Goal: Task Accomplishment & Management: Use online tool/utility

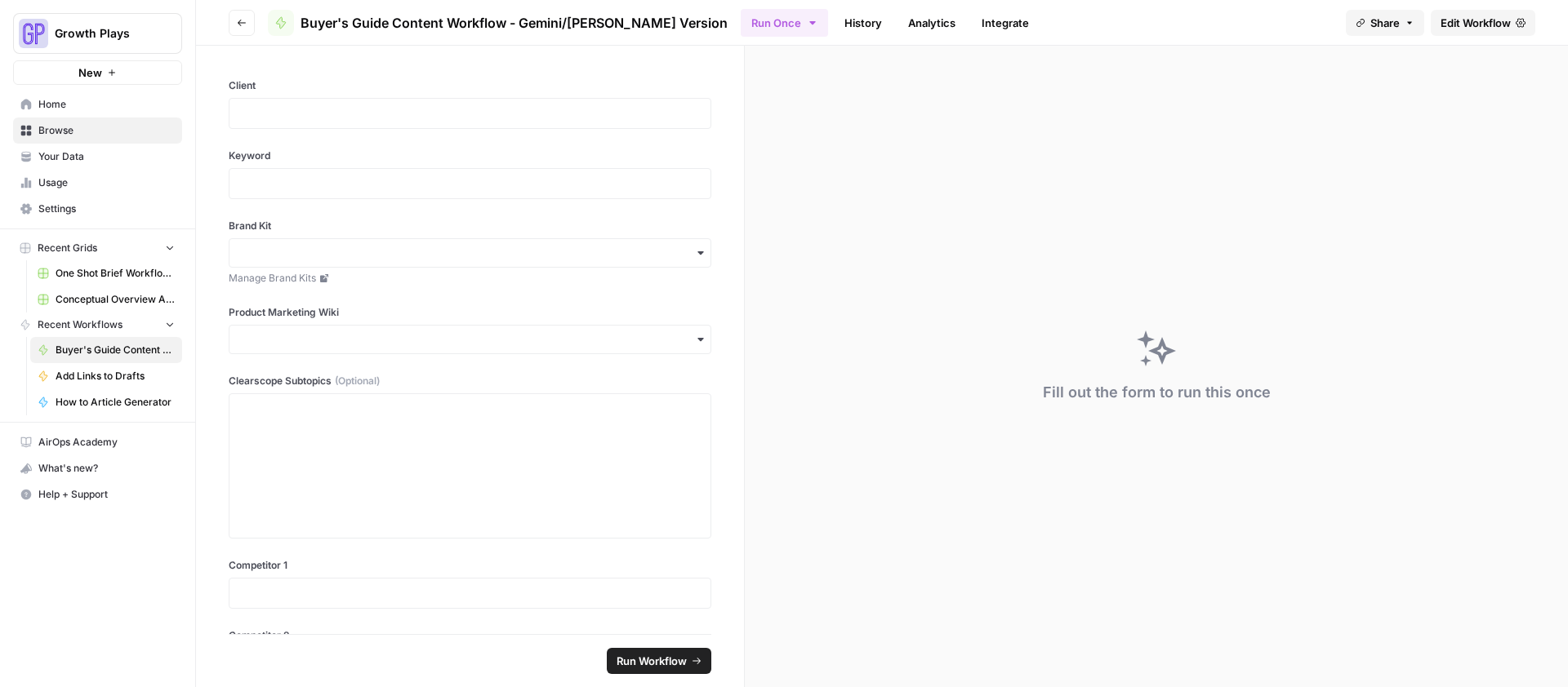
click at [1448, 28] on span "Edit Workflow" at bounding box center [1474, 23] width 70 height 16
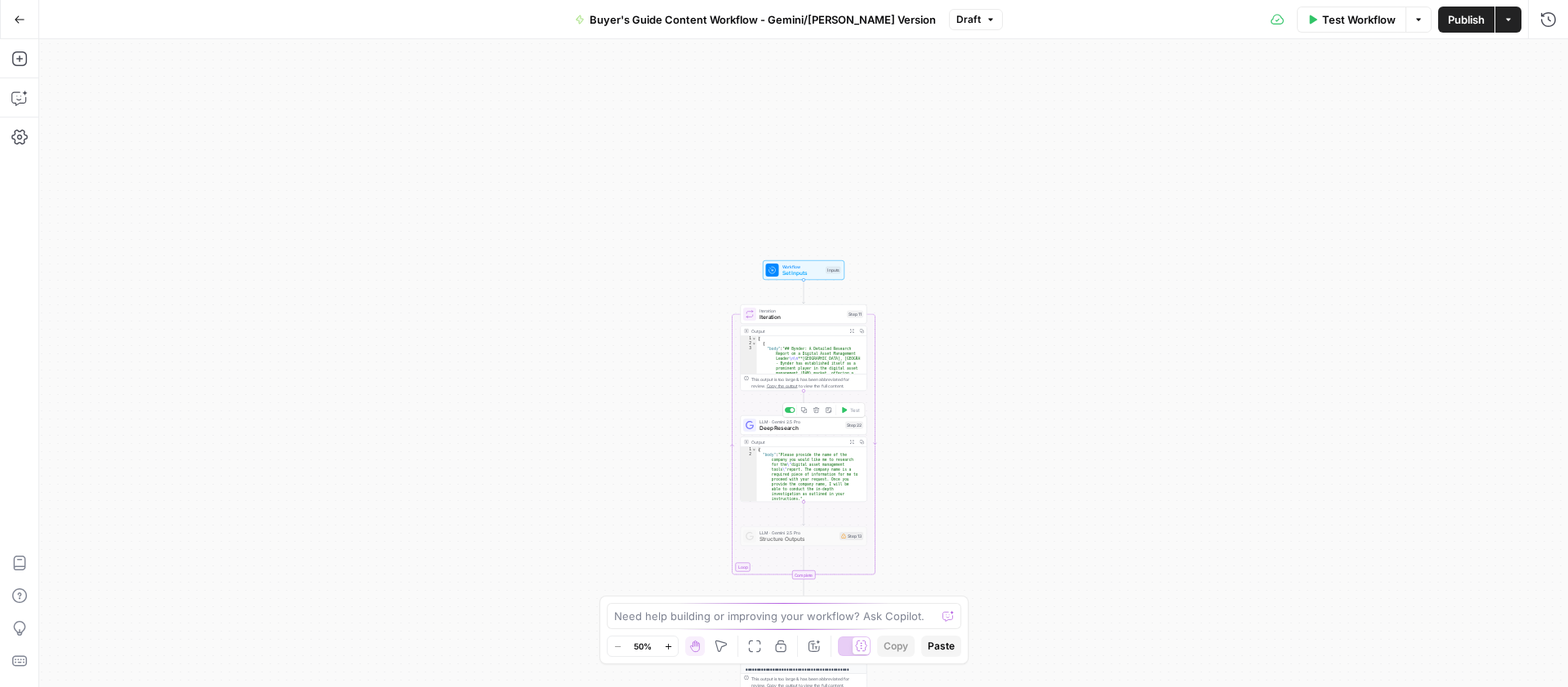
click at [828, 427] on span "Deep Research" at bounding box center [800, 428] width 83 height 8
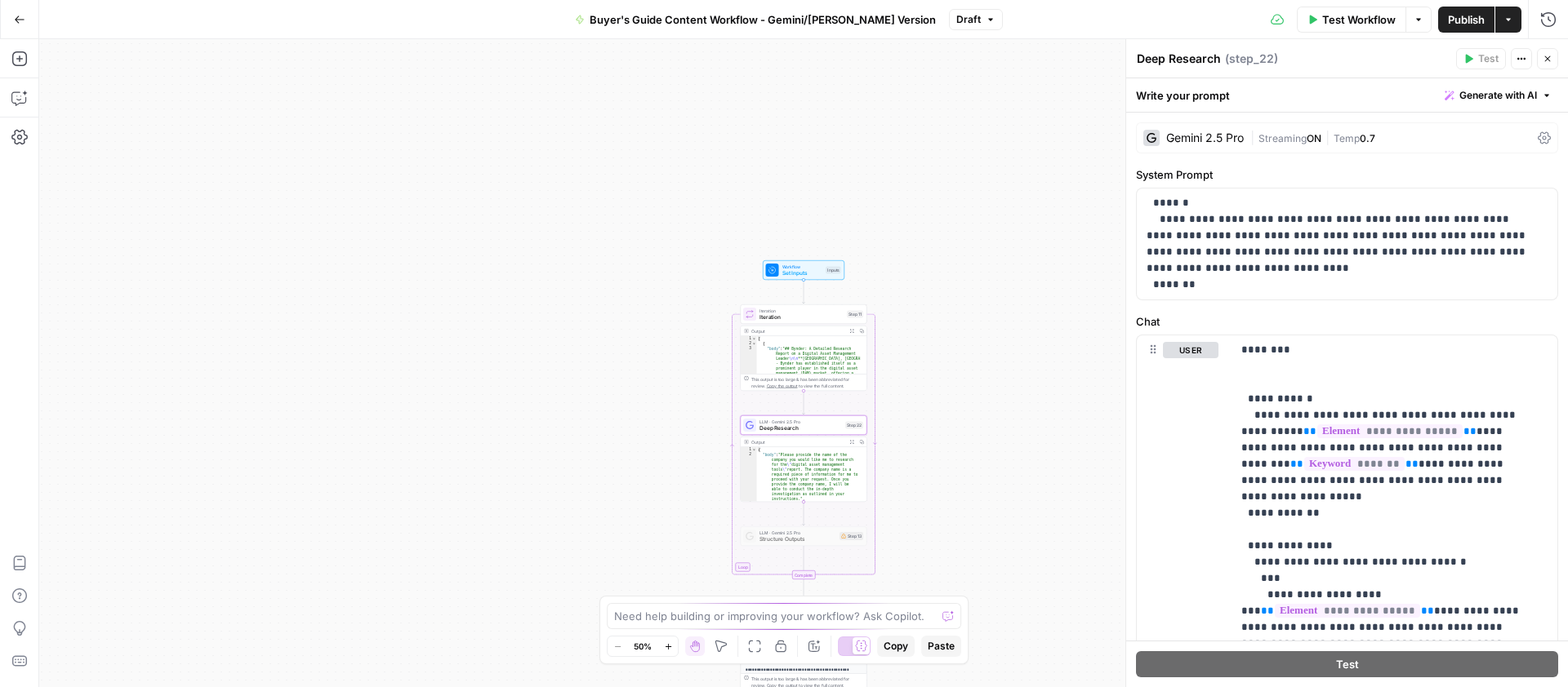
click at [1544, 60] on icon "button" at bounding box center [1547, 58] width 10 height 10
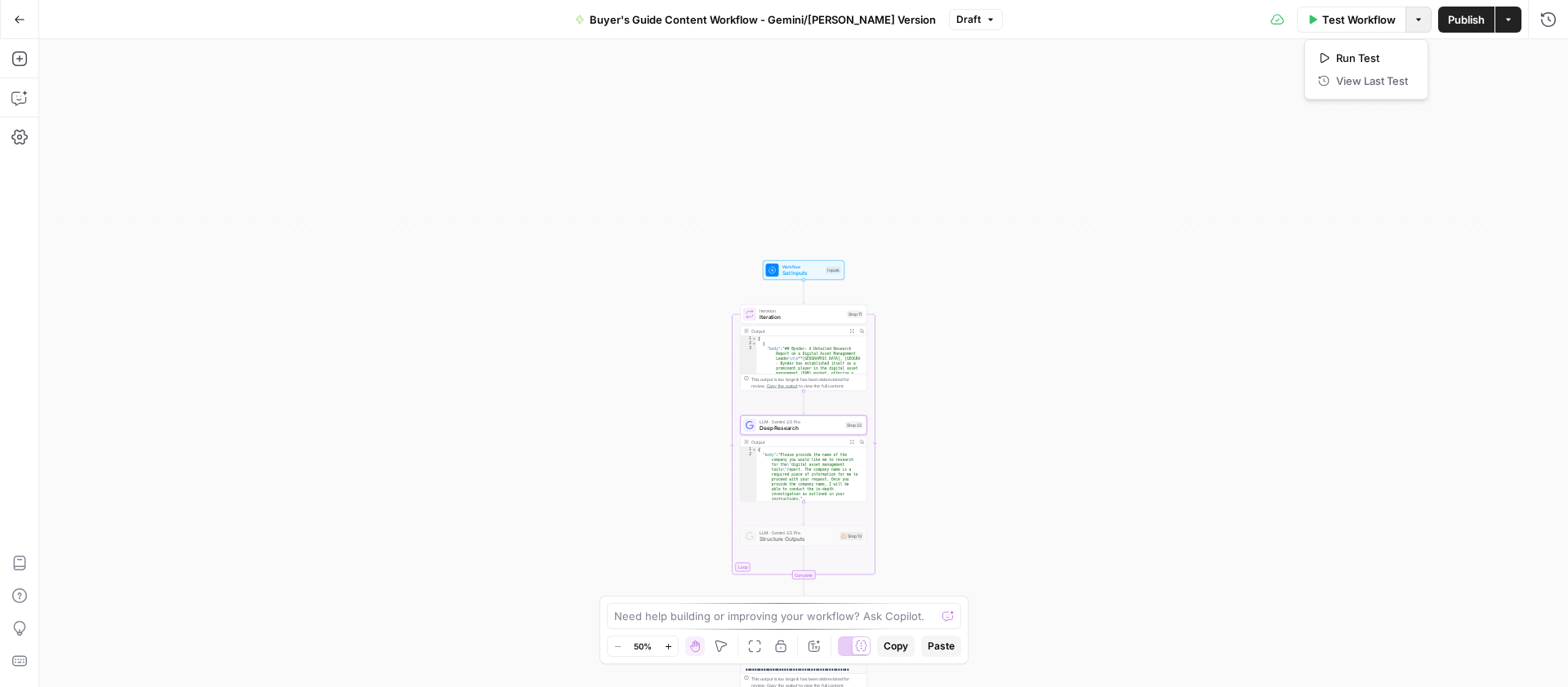
click at [1423, 20] on button "Options" at bounding box center [1418, 19] width 26 height 26
click at [1545, 15] on icon "button" at bounding box center [1548, 20] width 16 height 16
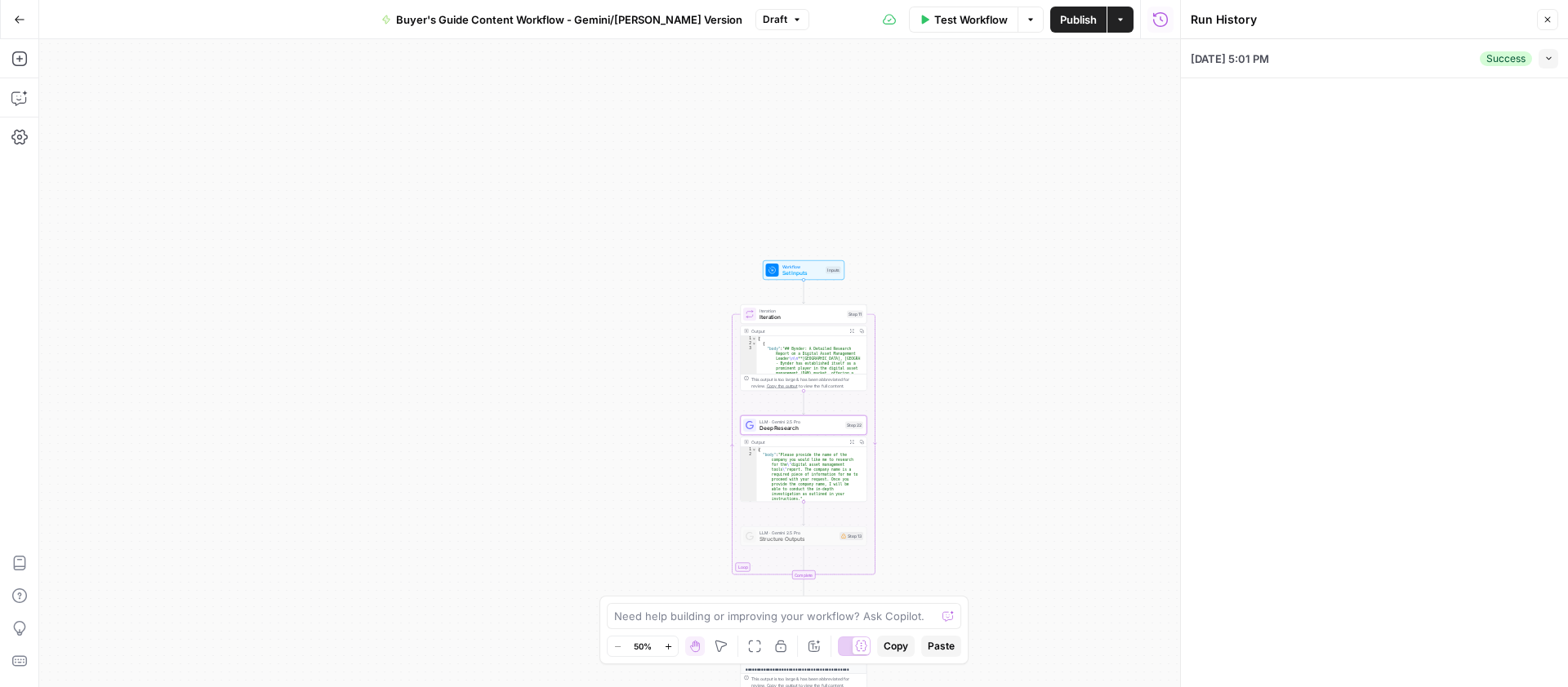
click at [1397, 67] on div "[DATE] 5:01 PM Success Collapse" at bounding box center [1374, 58] width 368 height 38
click at [1547, 61] on icon "button" at bounding box center [1549, 58] width 9 height 9
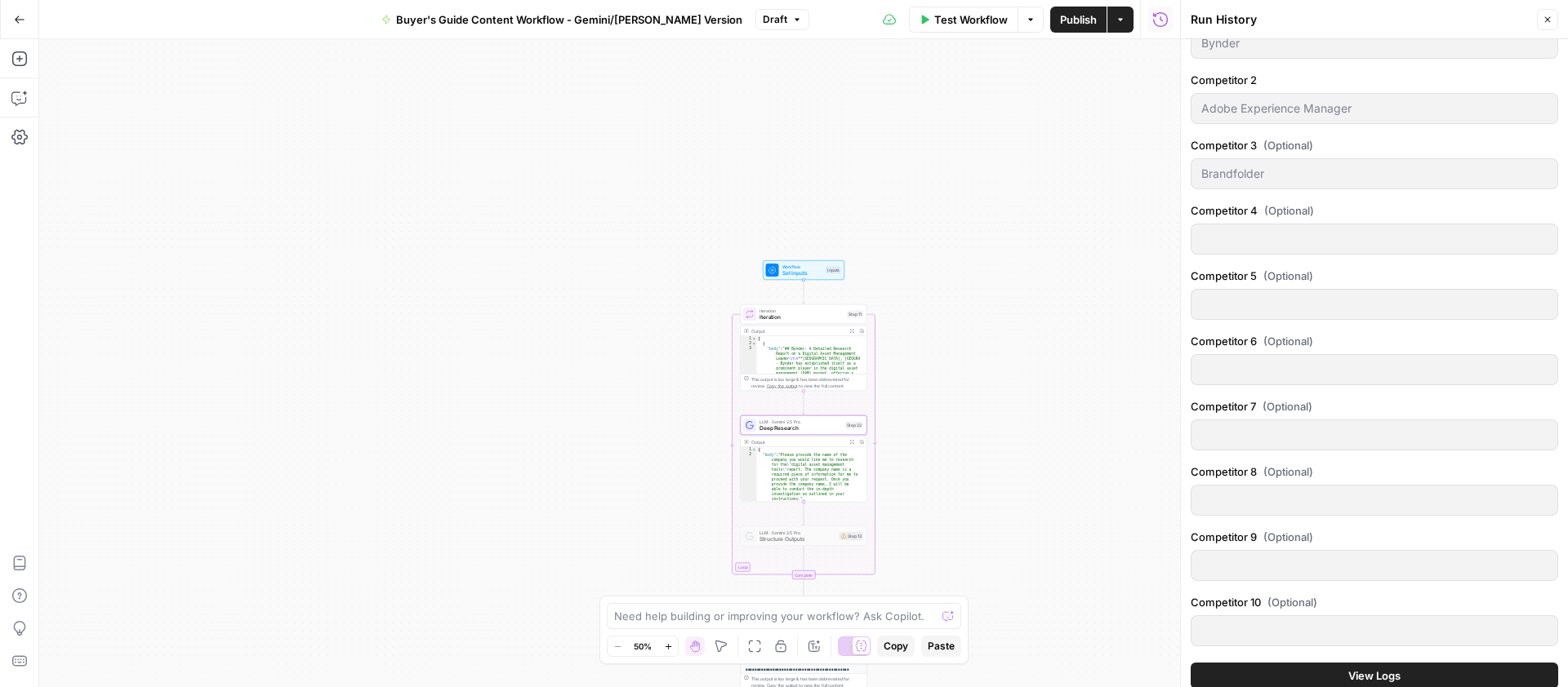
scroll to position [723, 0]
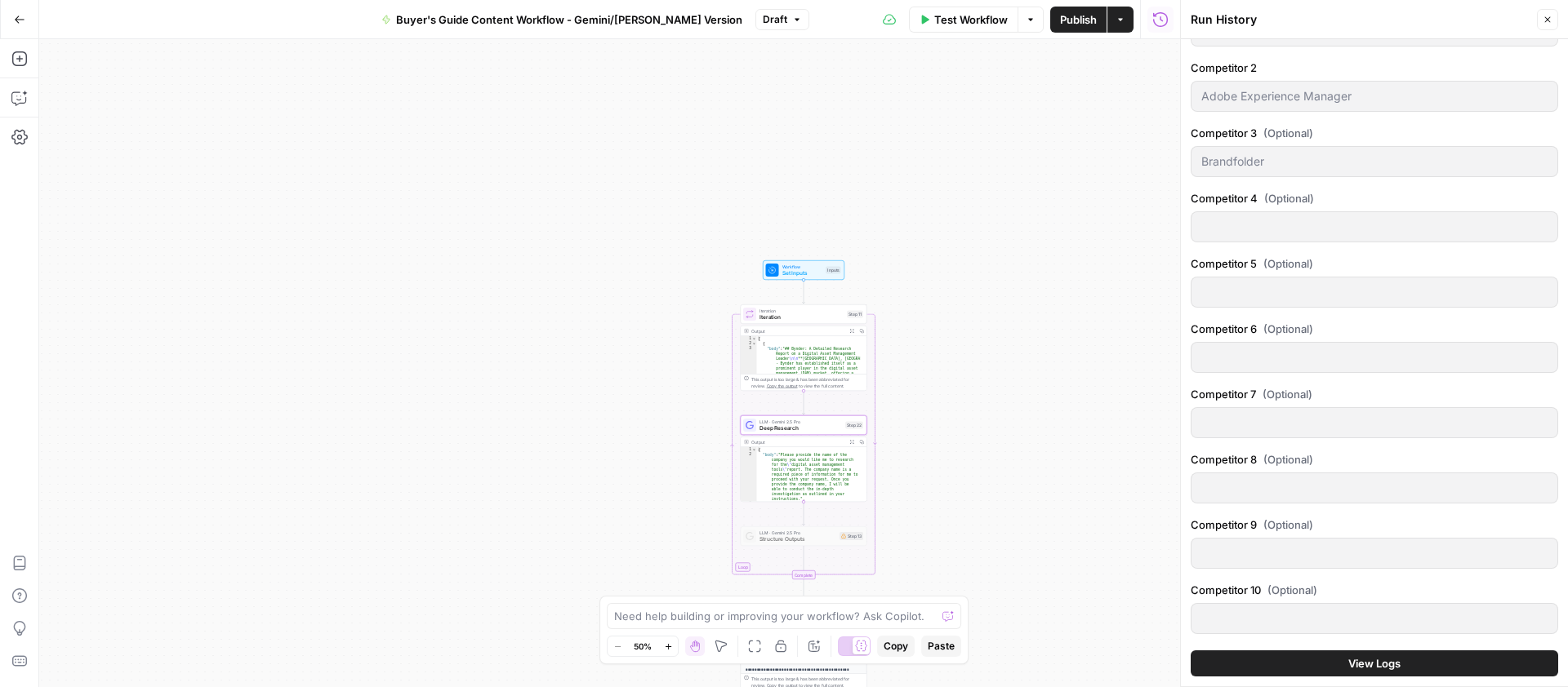
click at [1405, 660] on button "View Logs" at bounding box center [1374, 663] width 368 height 26
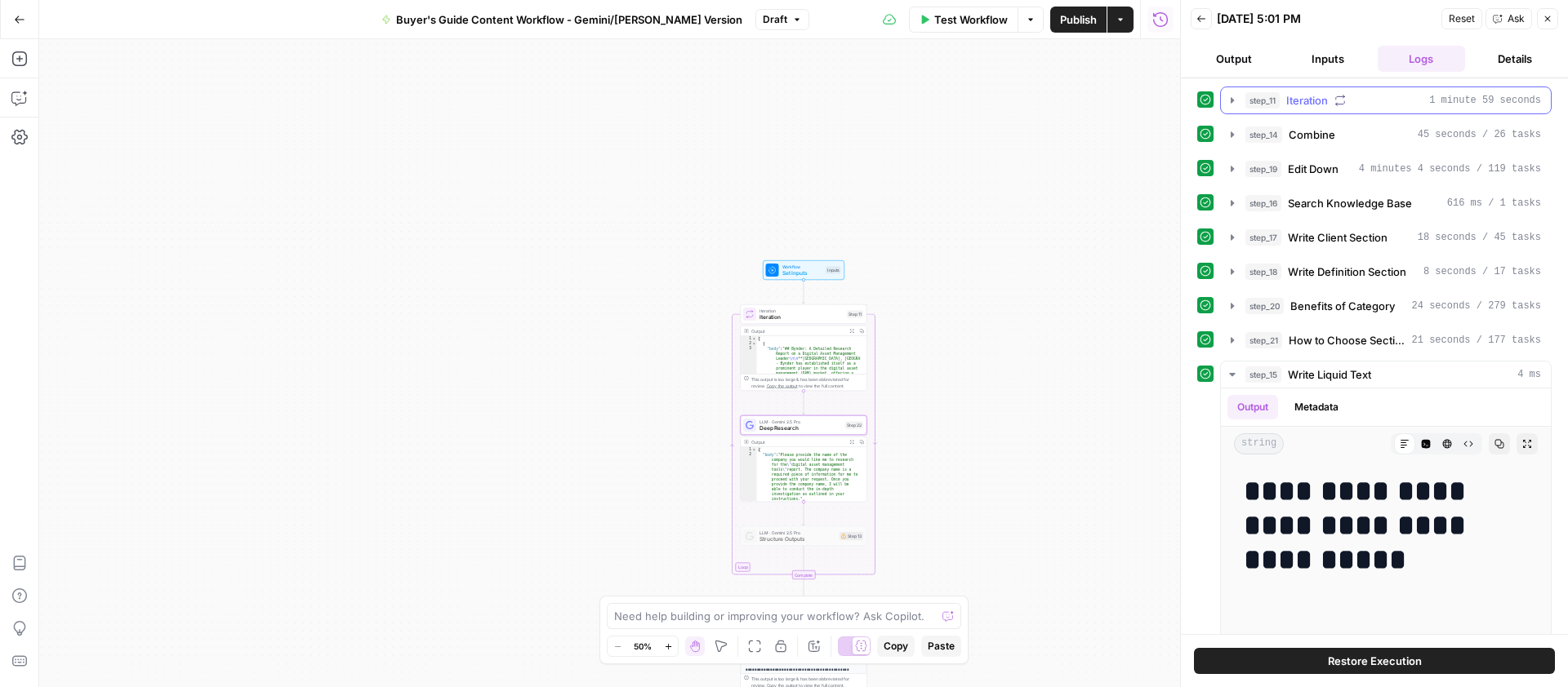
click at [1237, 97] on icon "button" at bounding box center [1232, 100] width 13 height 13
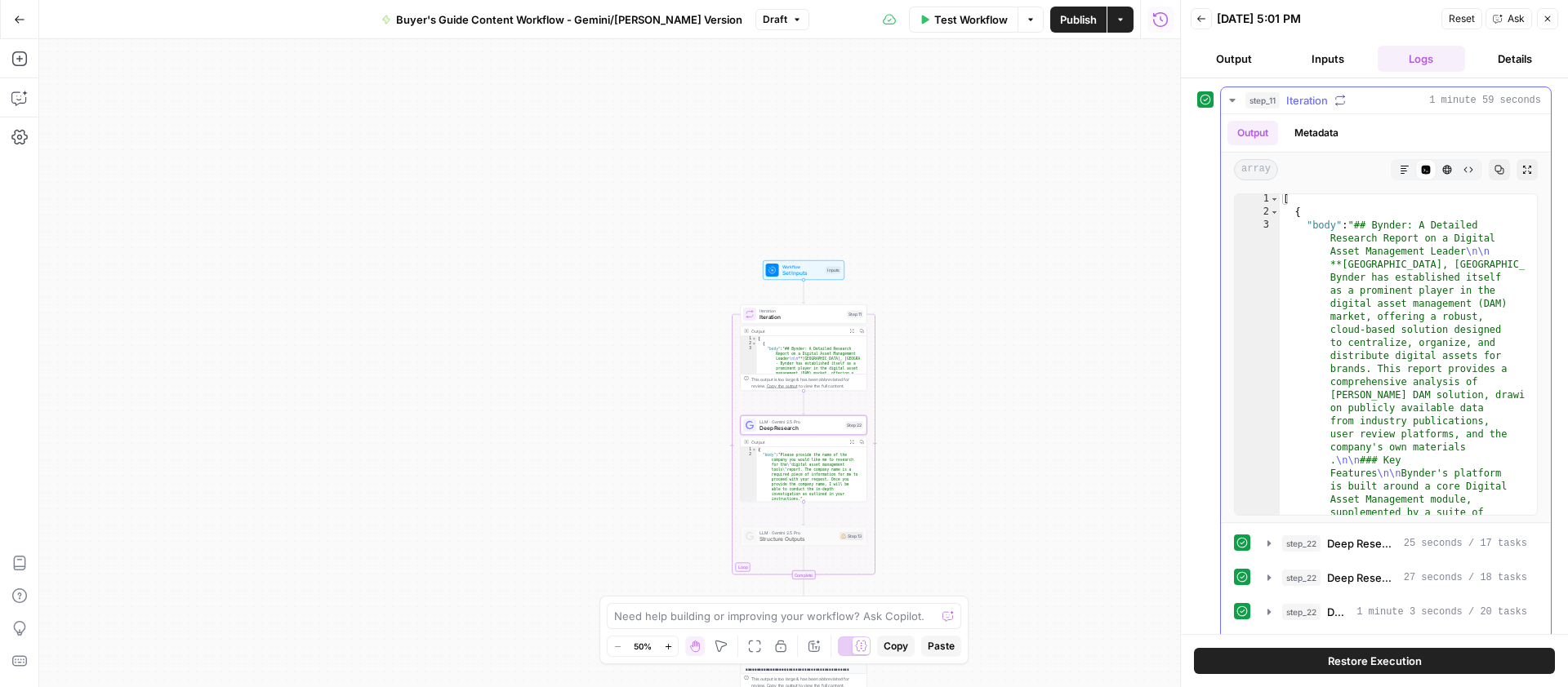
scroll to position [4, 0]
click at [1269, 546] on icon "button" at bounding box center [1268, 544] width 13 height 13
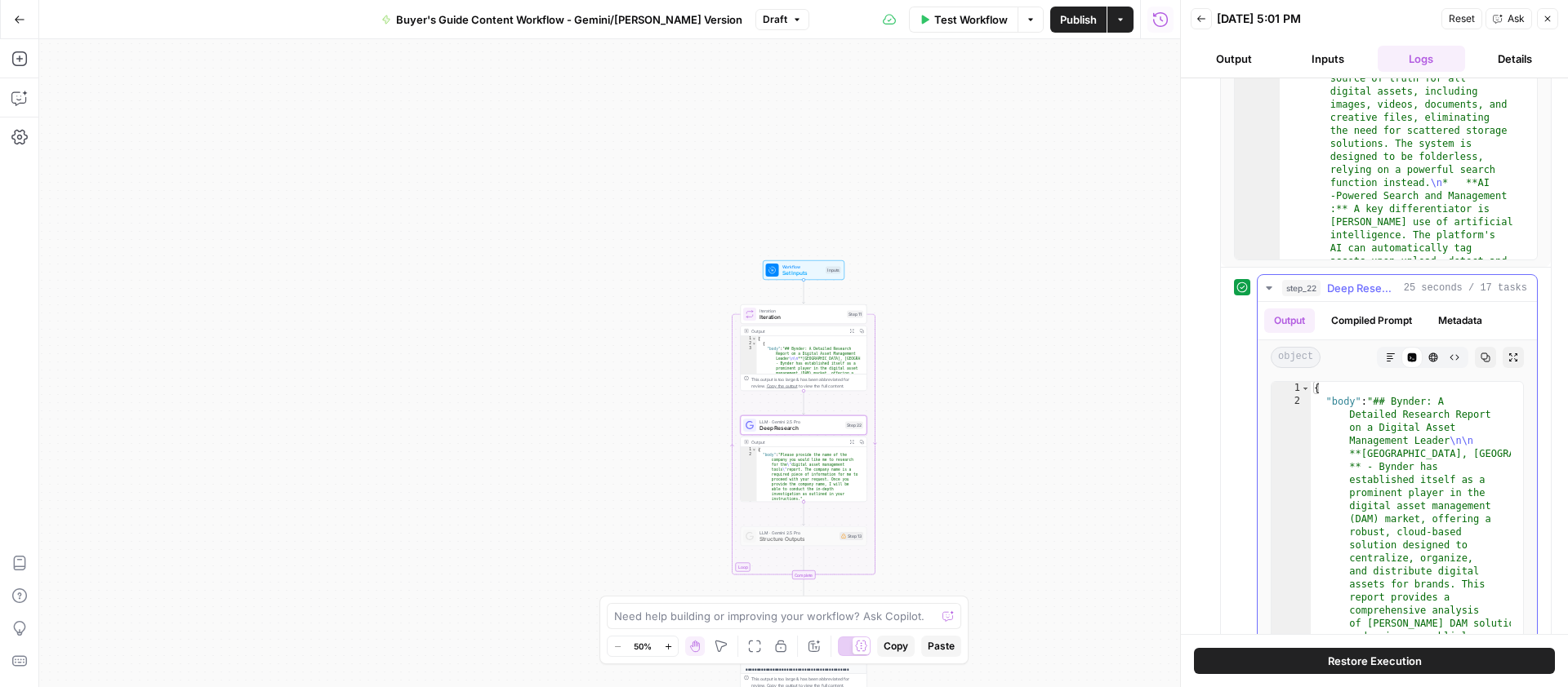
scroll to position [319, 0]
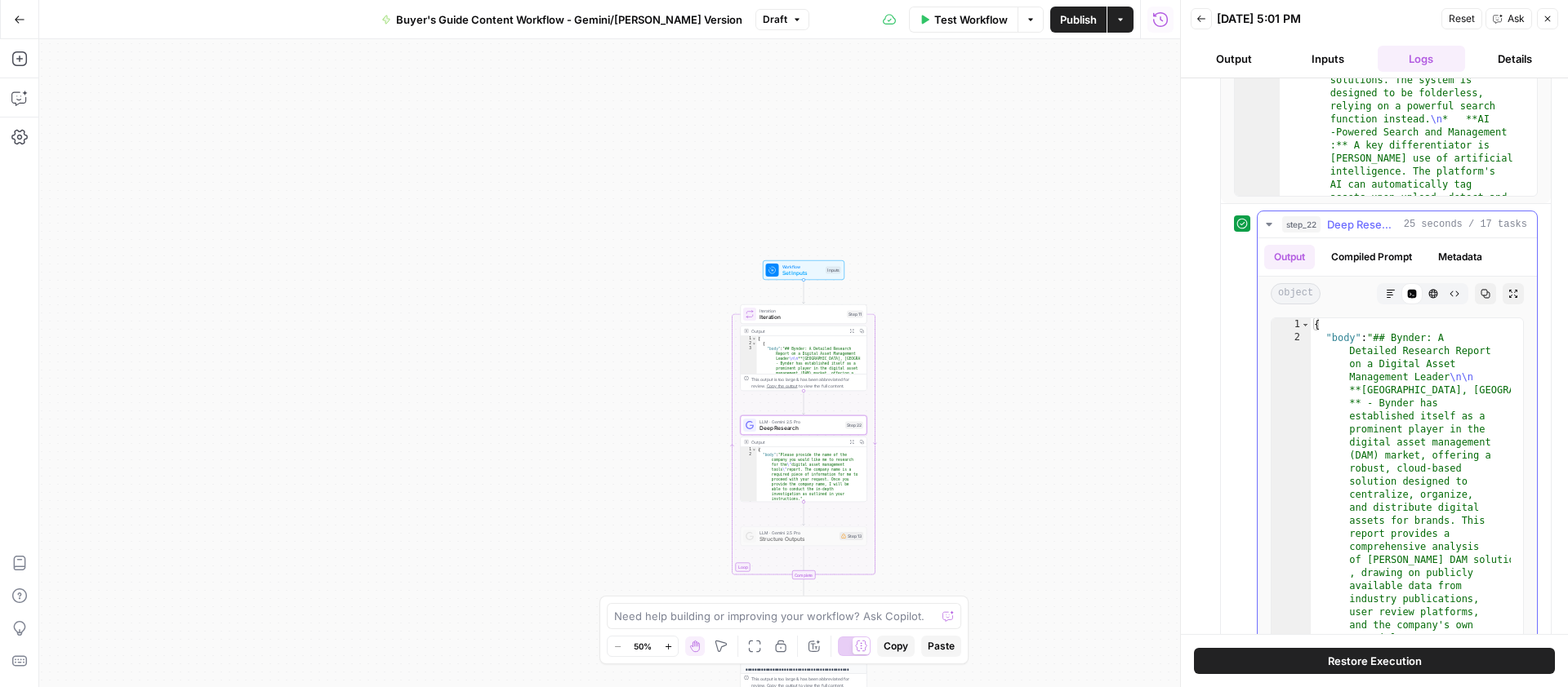
click at [1271, 225] on icon "button" at bounding box center [1268, 224] width 13 height 13
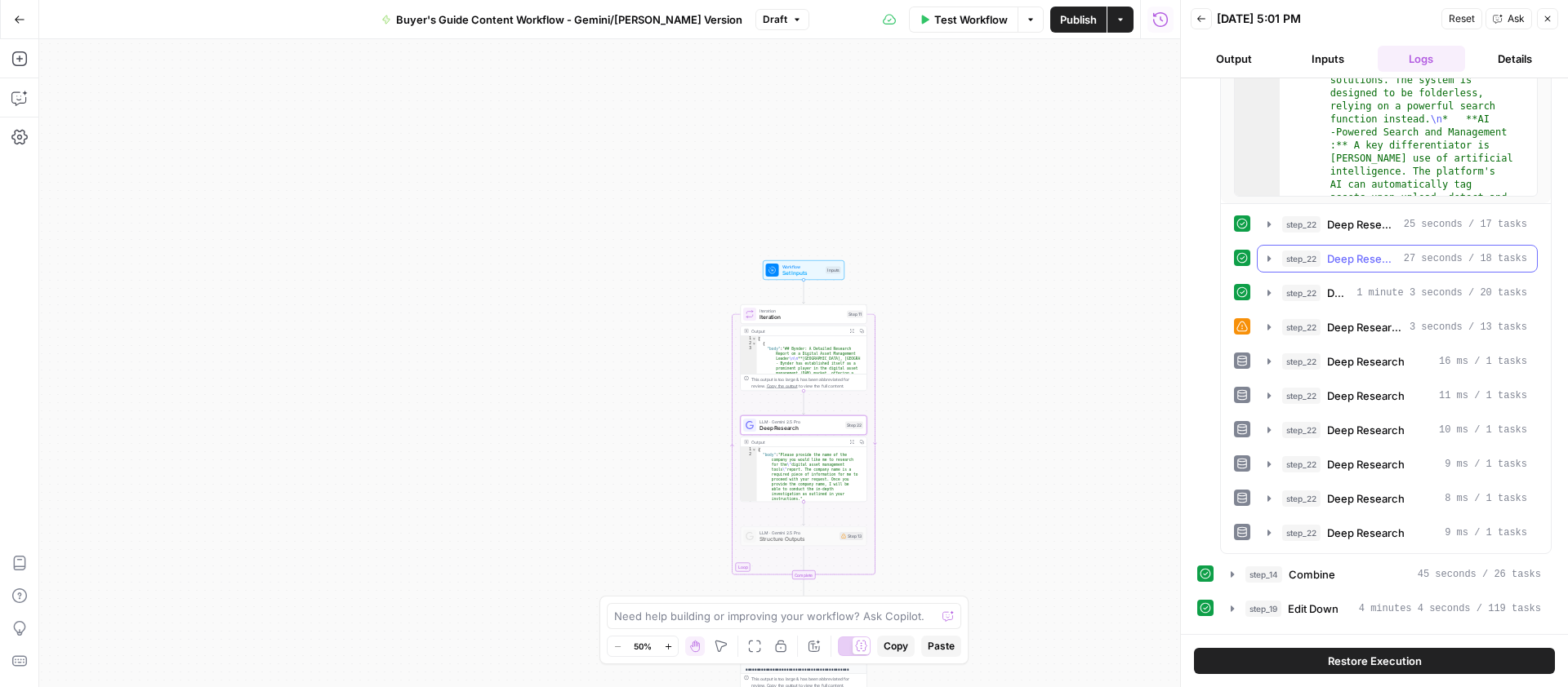
click at [1267, 257] on icon "button" at bounding box center [1268, 259] width 13 height 13
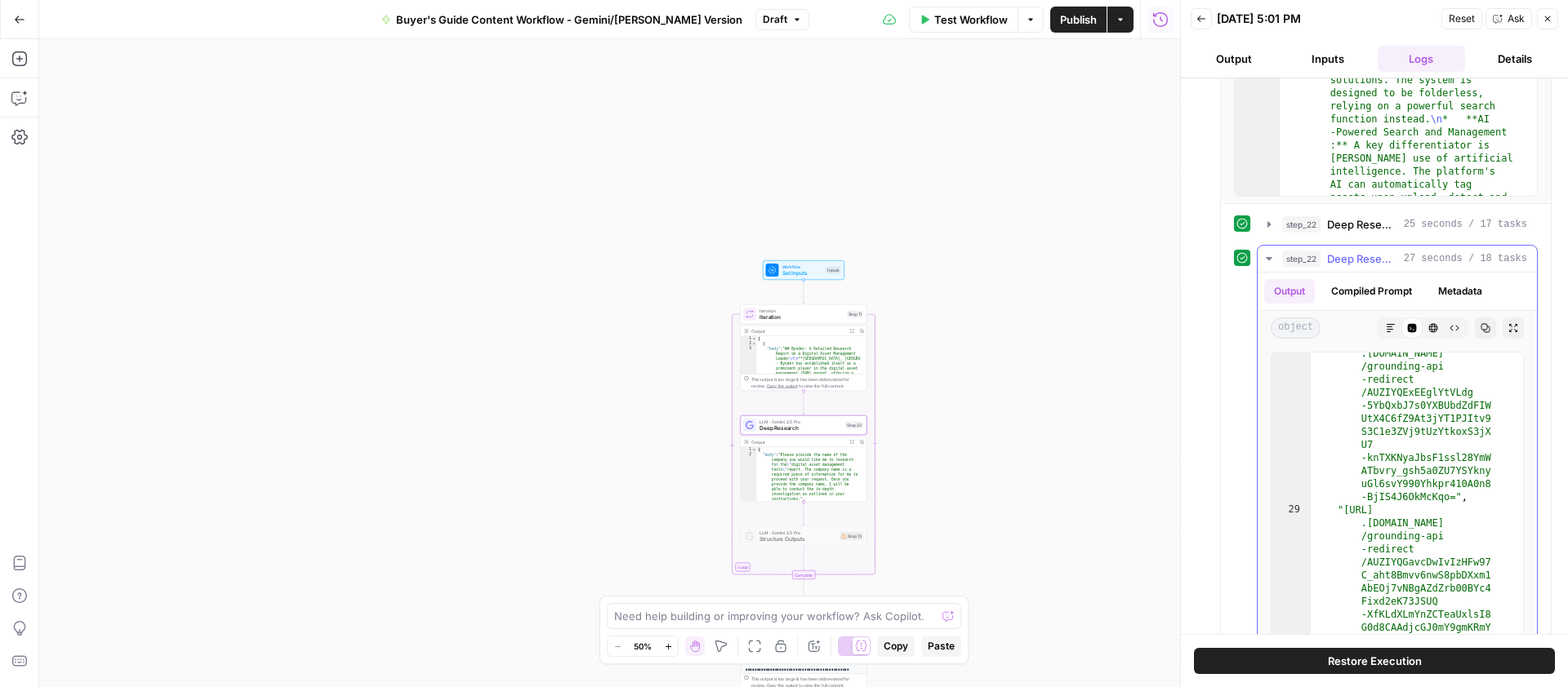
scroll to position [1068, 0]
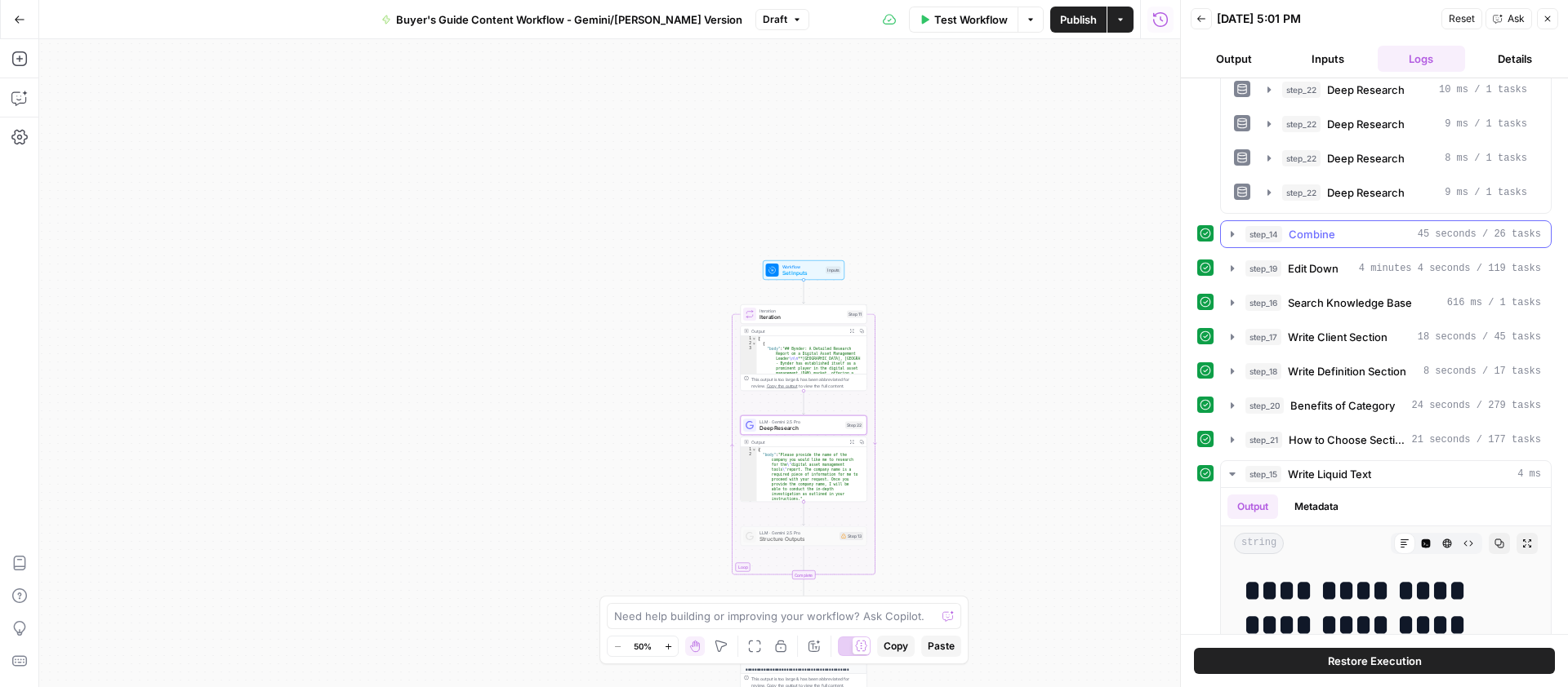
click at [1237, 235] on icon "button" at bounding box center [1232, 234] width 13 height 13
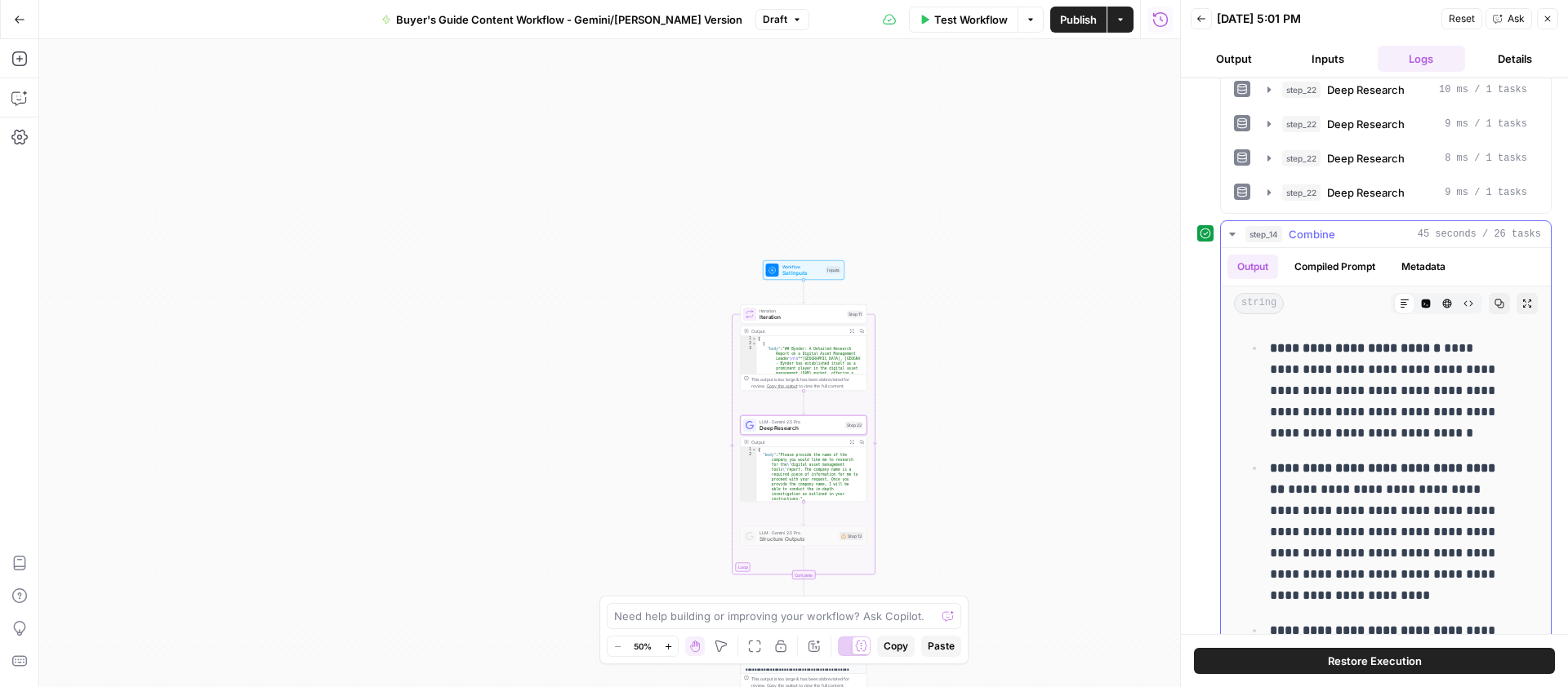
scroll to position [9429, 0]
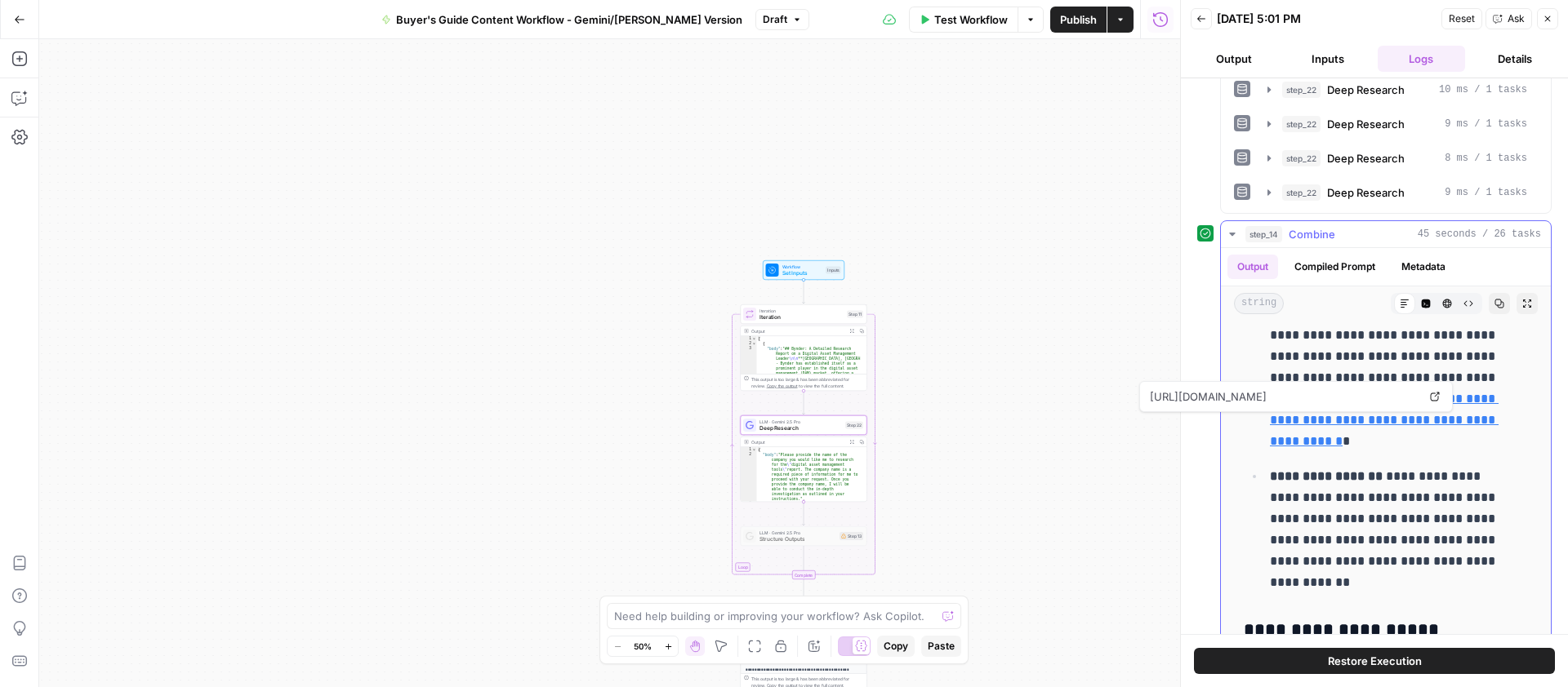
click at [1332, 417] on link "**********" at bounding box center [1384, 420] width 229 height 54
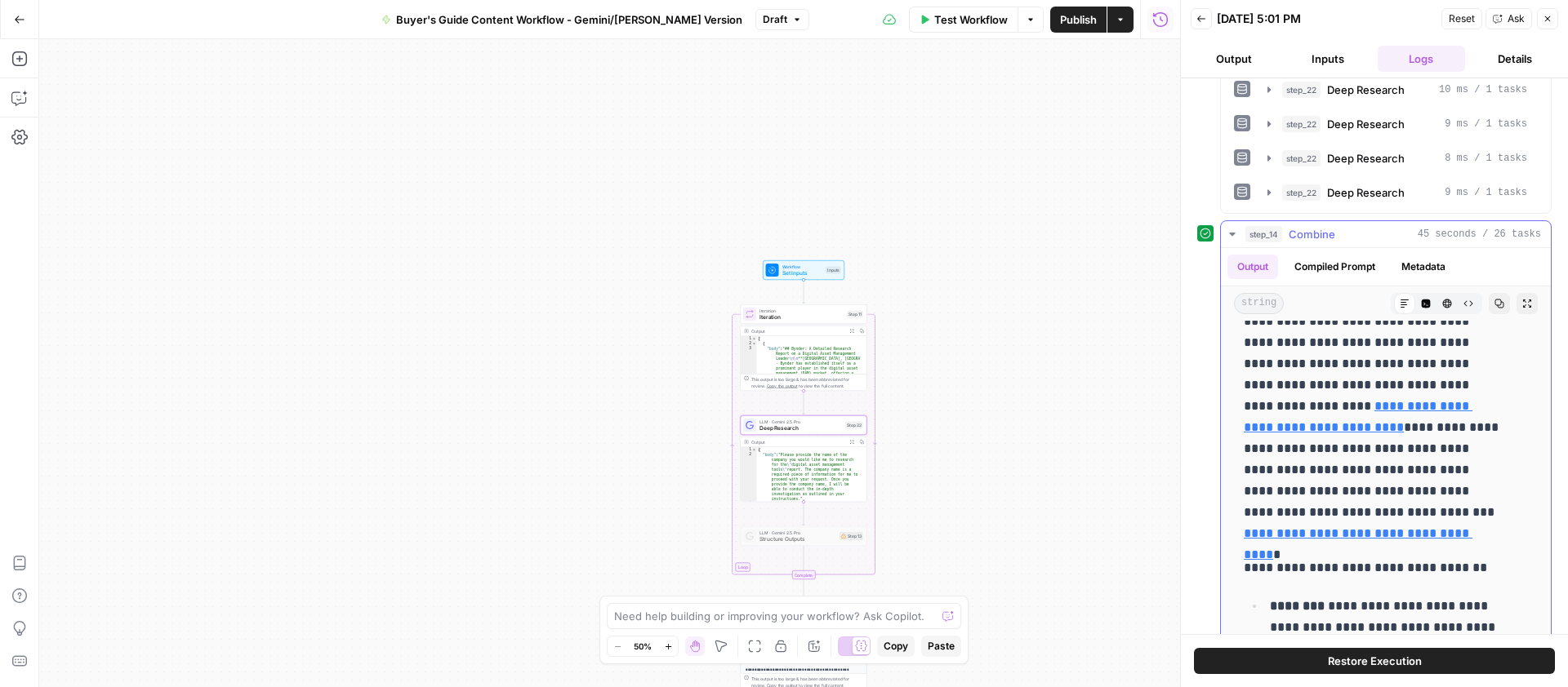
scroll to position [15278, 0]
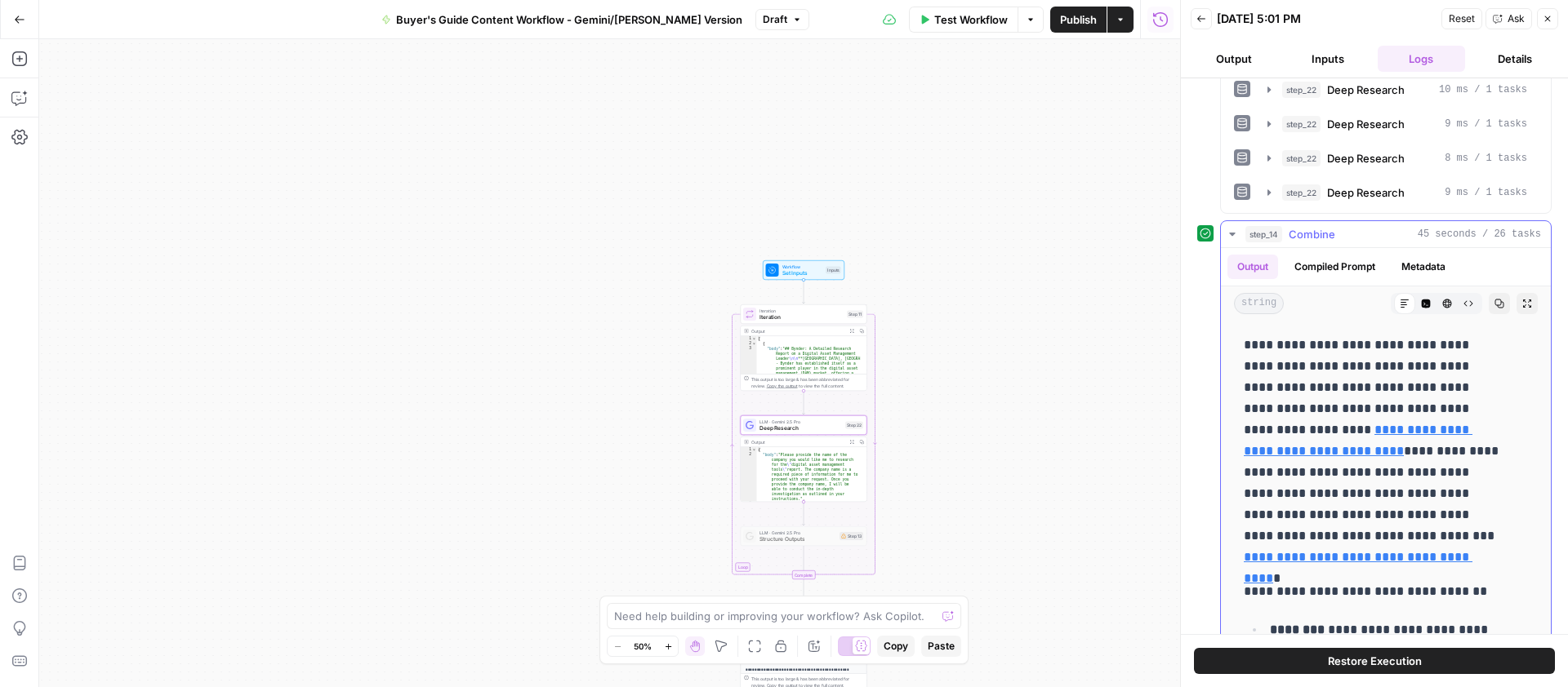
click at [1364, 427] on link "**********" at bounding box center [1358, 440] width 229 height 34
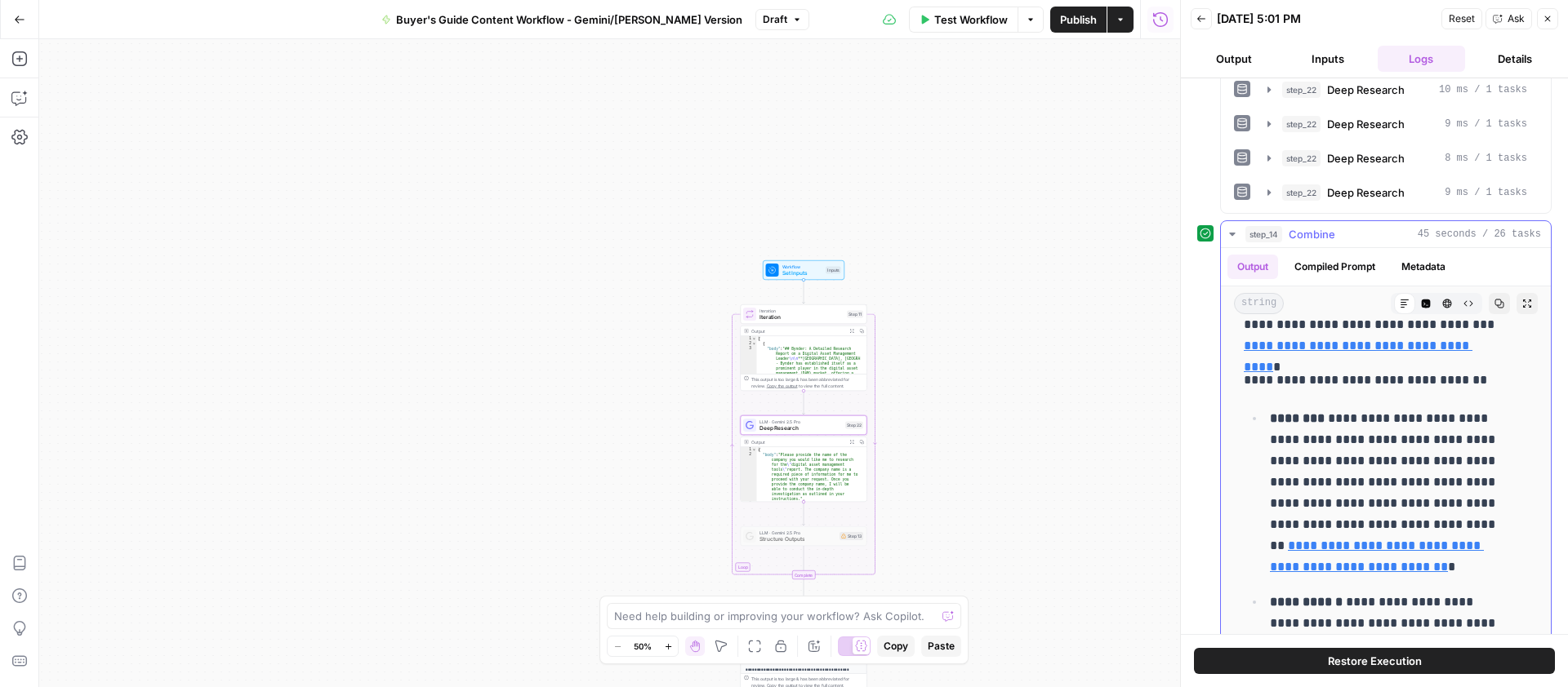
scroll to position [15493, 0]
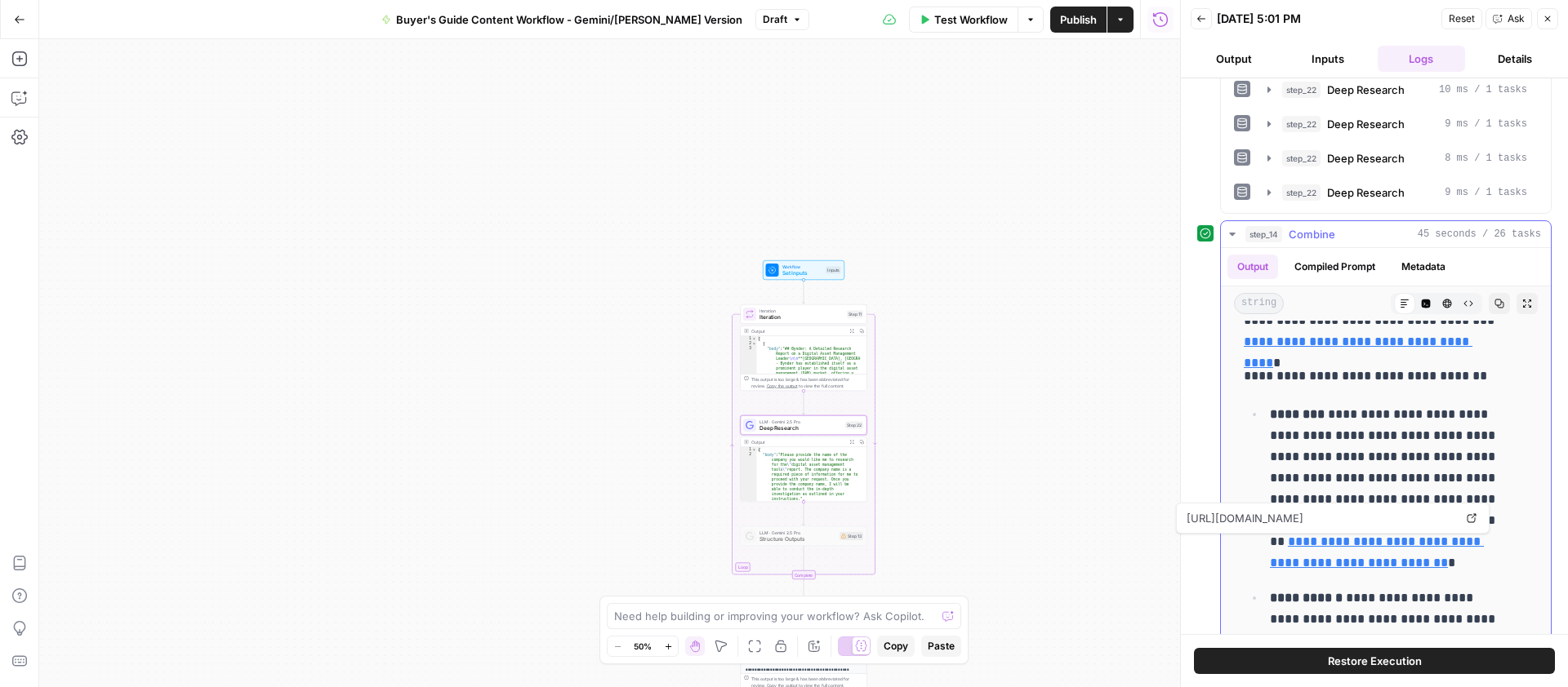
click at [1376, 544] on link "**********" at bounding box center [1376, 552] width 214 height 34
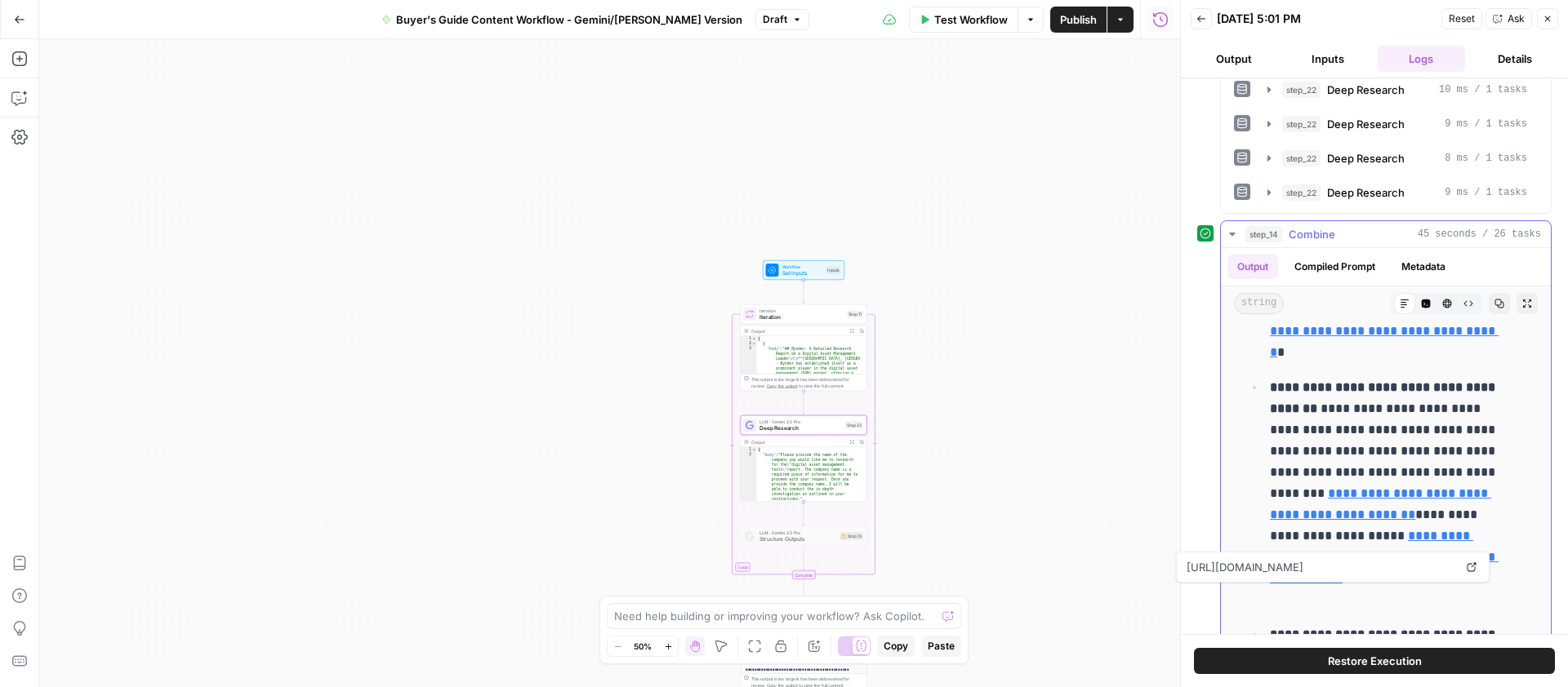
scroll to position [17384, 0]
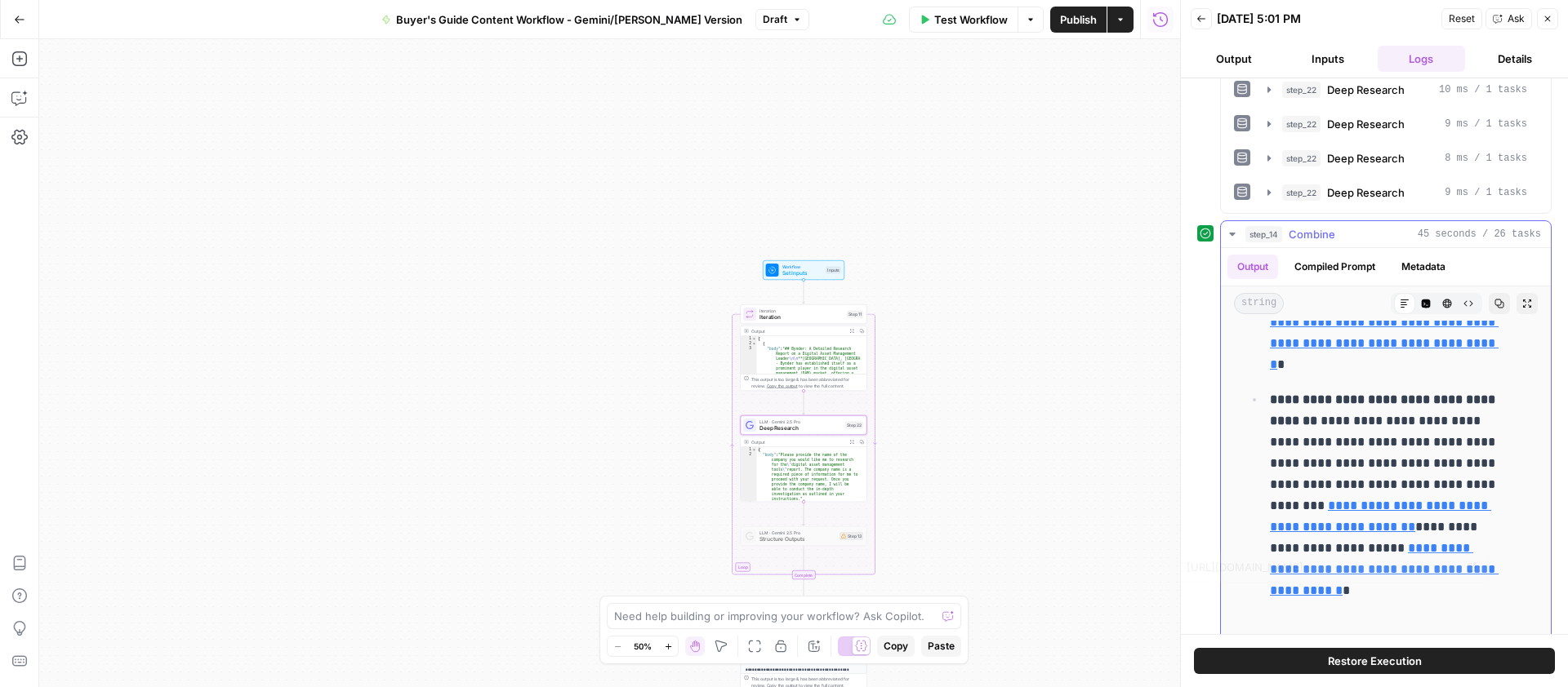
click at [1341, 593] on link "**********" at bounding box center [1384, 569] width 229 height 54
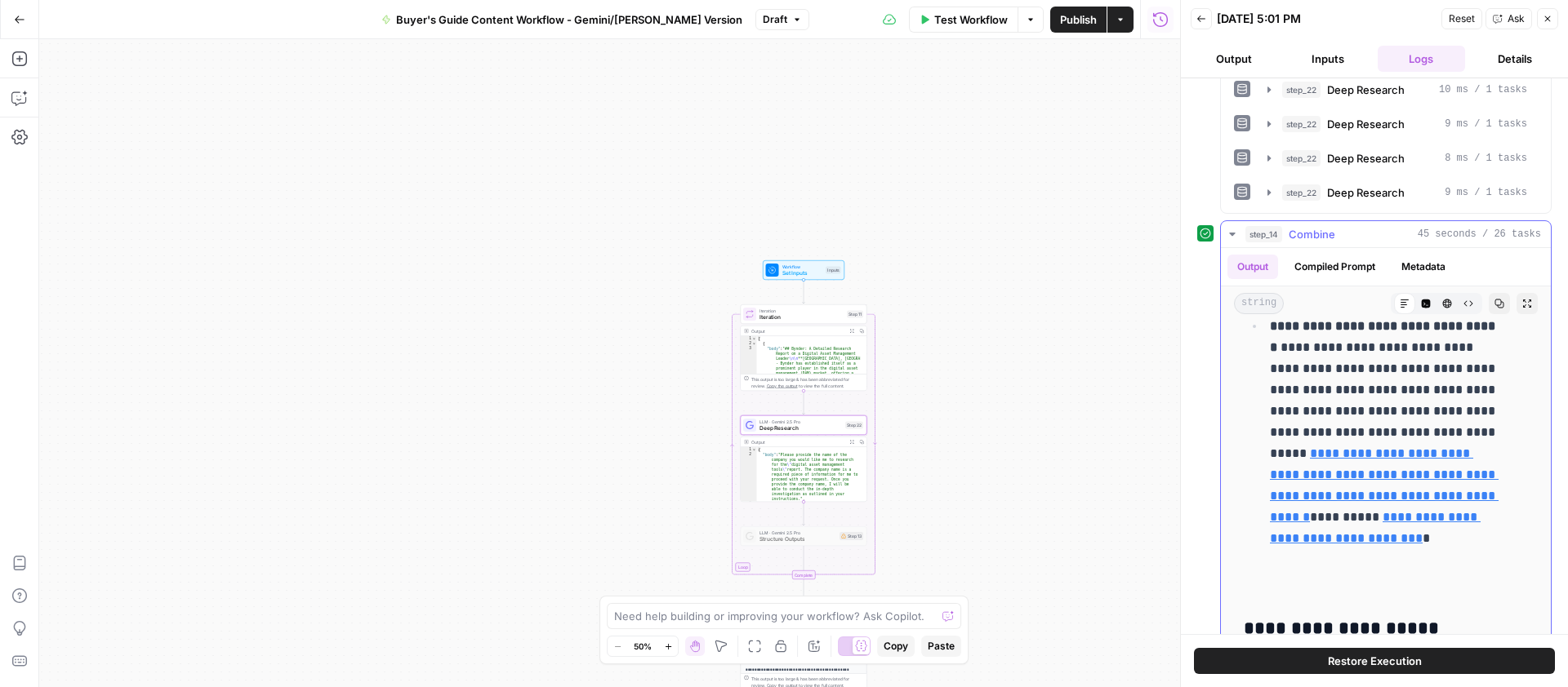
scroll to position [17730, 0]
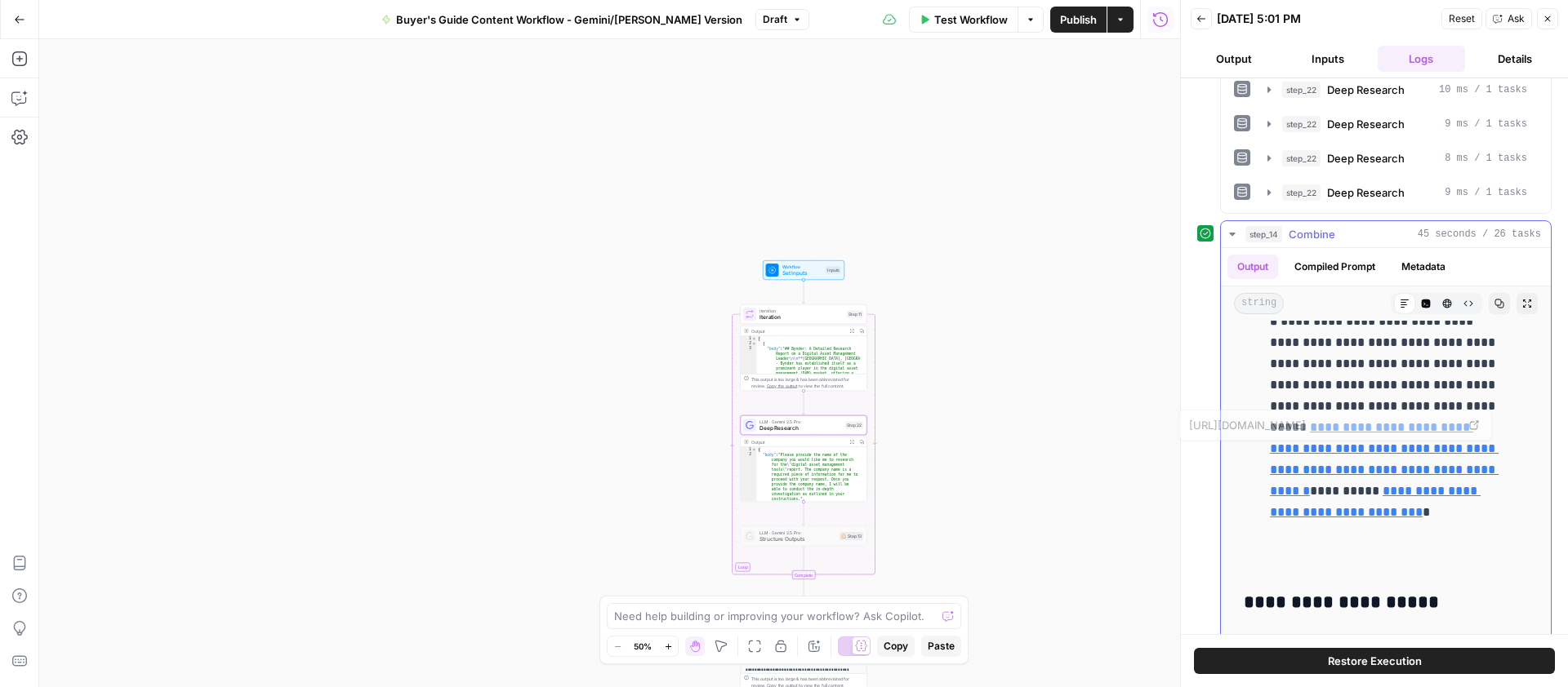
click at [1337, 487] on link "**********" at bounding box center [1384, 459] width 229 height 76
click at [1237, 231] on icon "button" at bounding box center [1232, 234] width 13 height 13
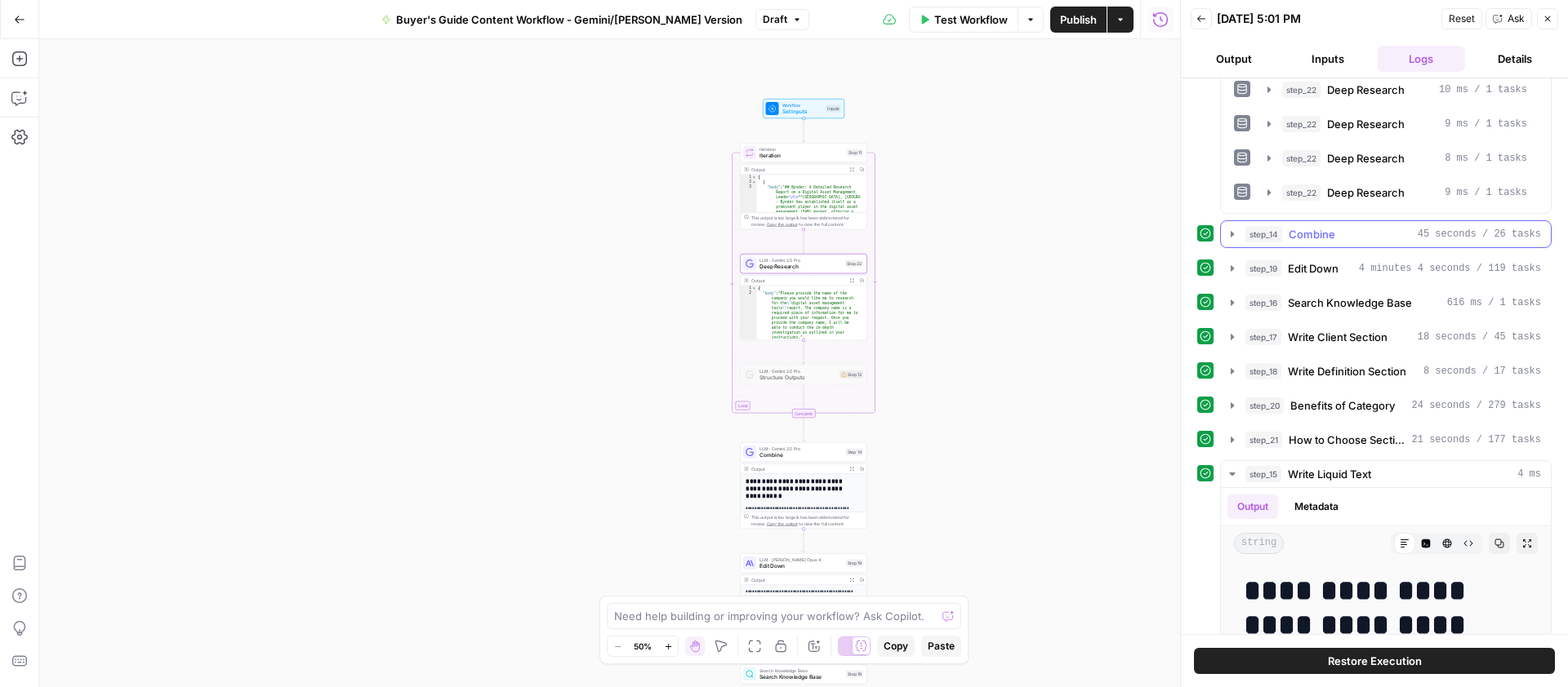
click at [1231, 235] on icon "button" at bounding box center [1232, 234] width 4 height 5
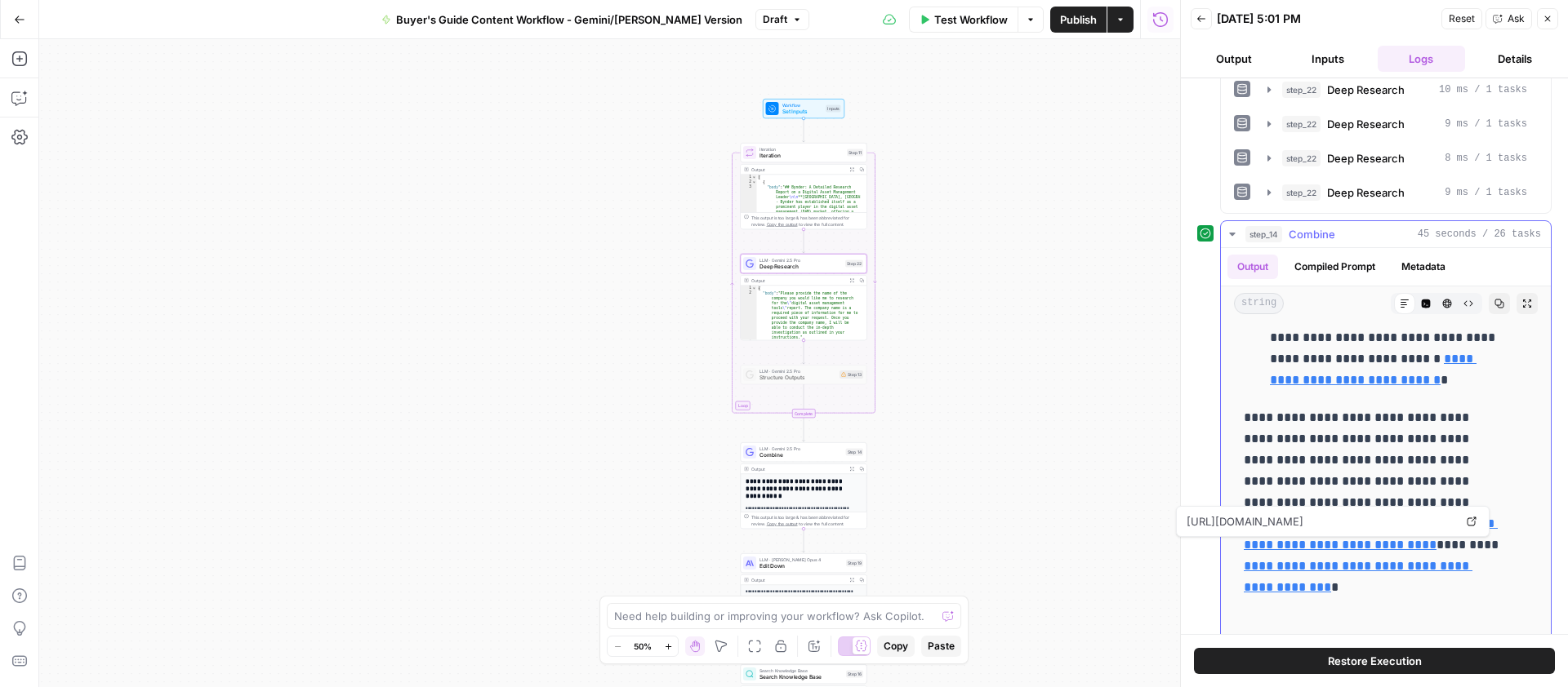
scroll to position [15969, 0]
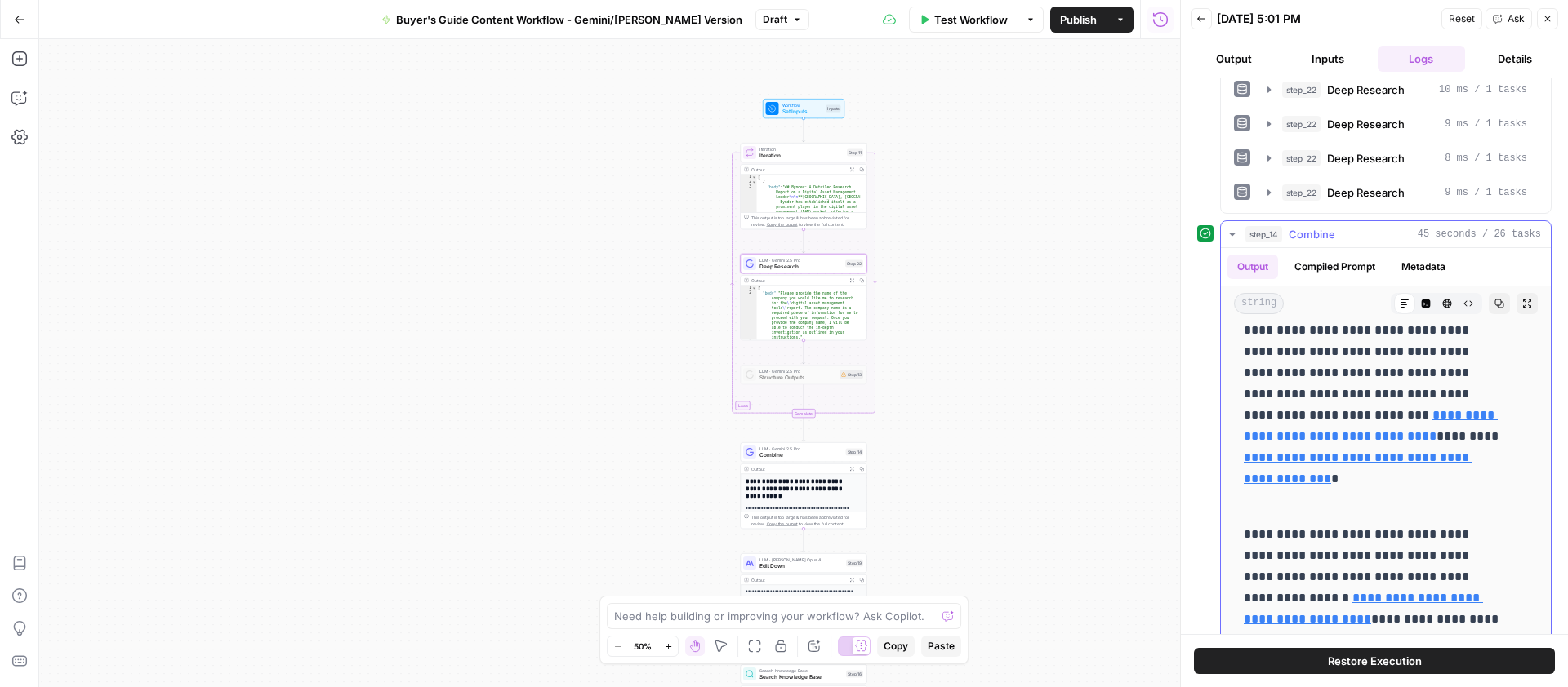
click at [1238, 227] on button "step_14 Combine 45 seconds / 26 tasks" at bounding box center [1385, 234] width 330 height 26
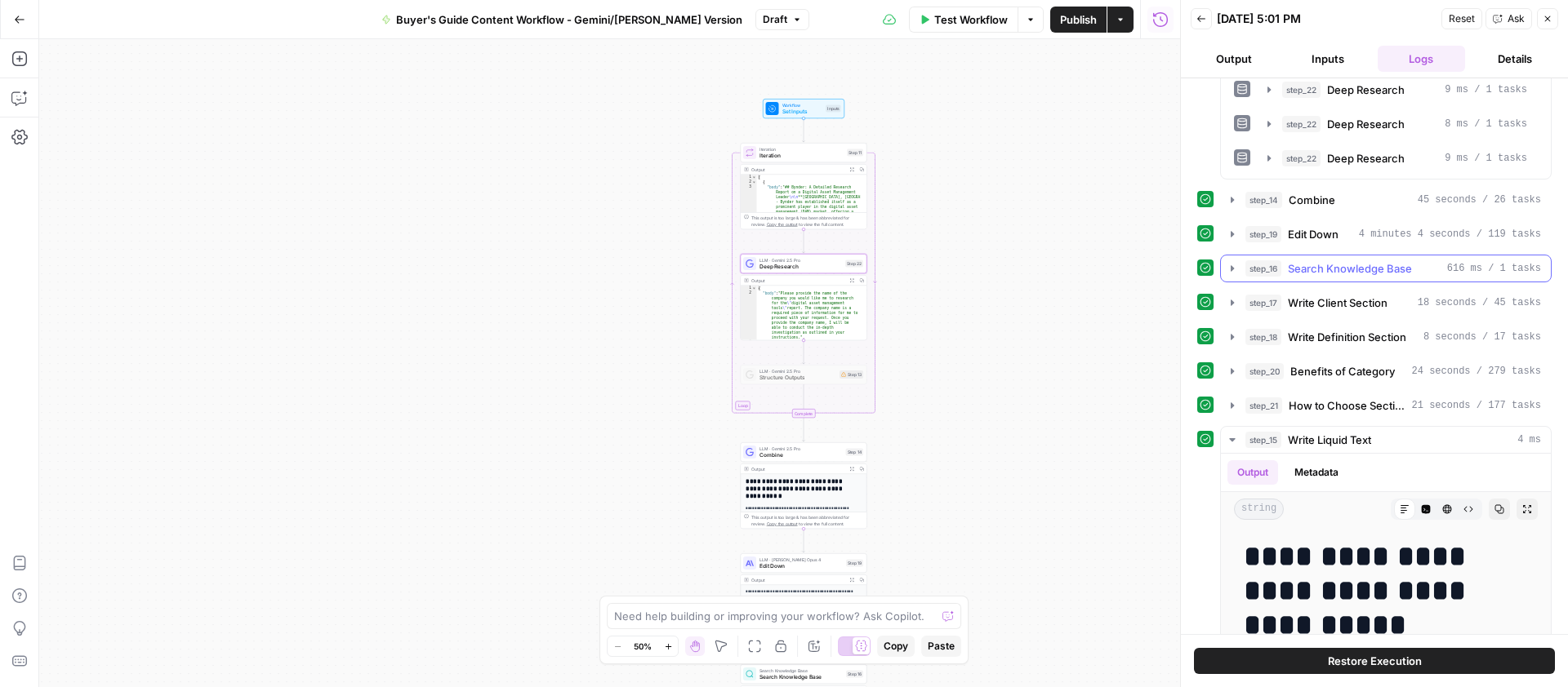
scroll to position [1120, 0]
